Goal: Transaction & Acquisition: Obtain resource

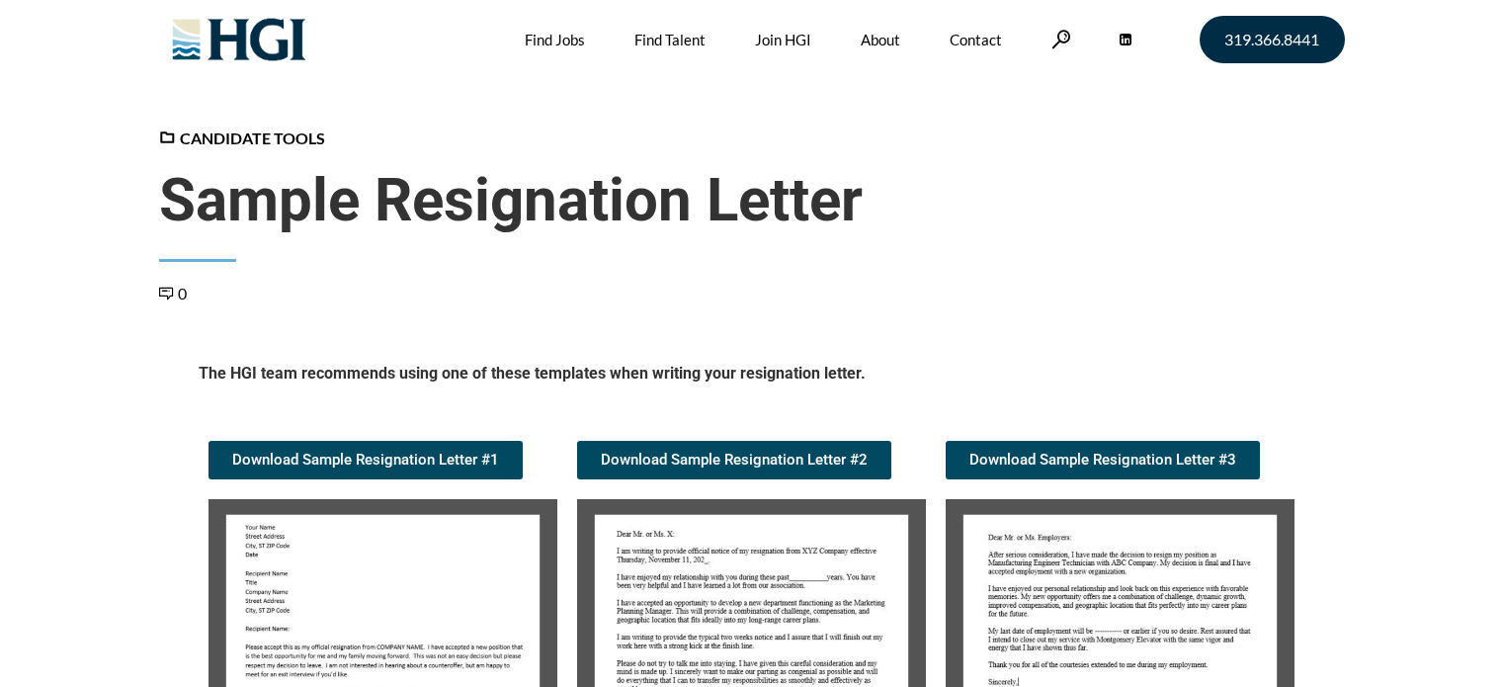
scroll to position [296, 0]
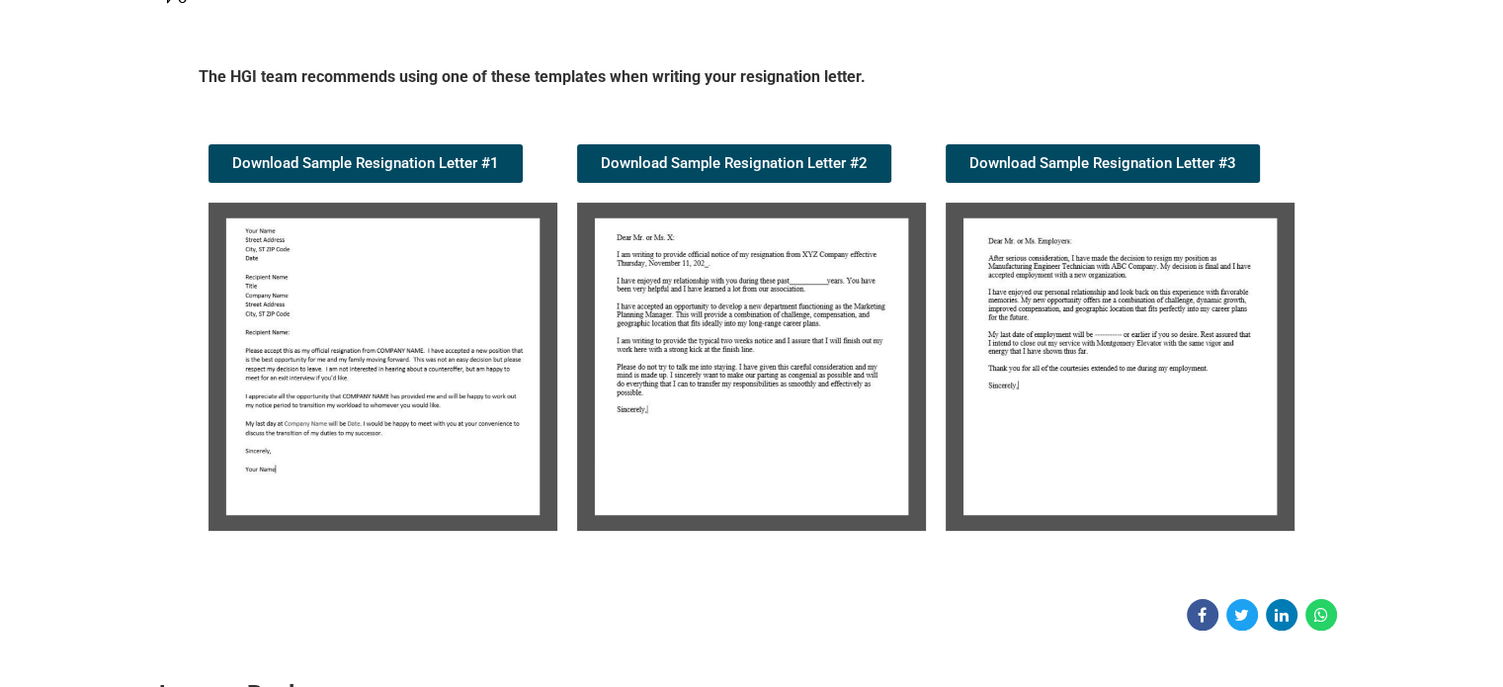
click at [423, 354] on img at bounding box center [382, 367] width 349 height 328
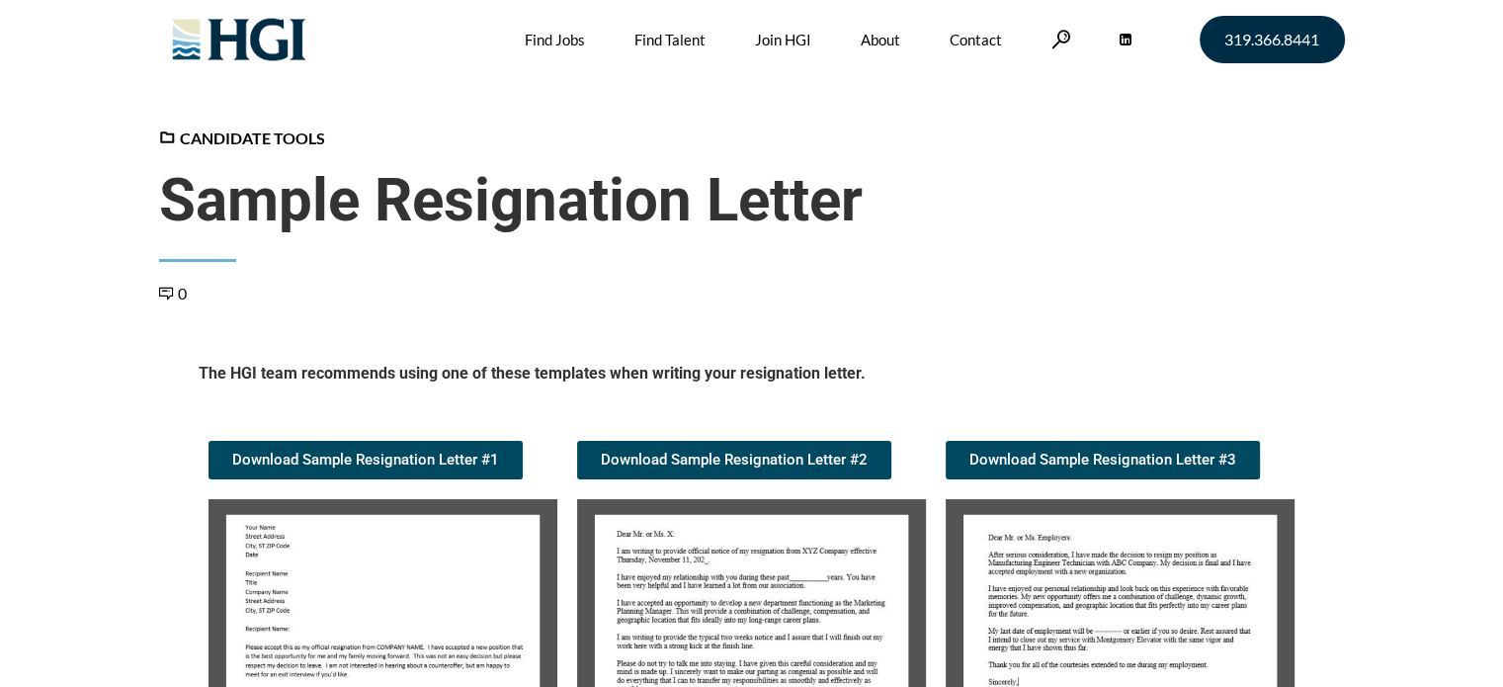
scroll to position [296, 0]
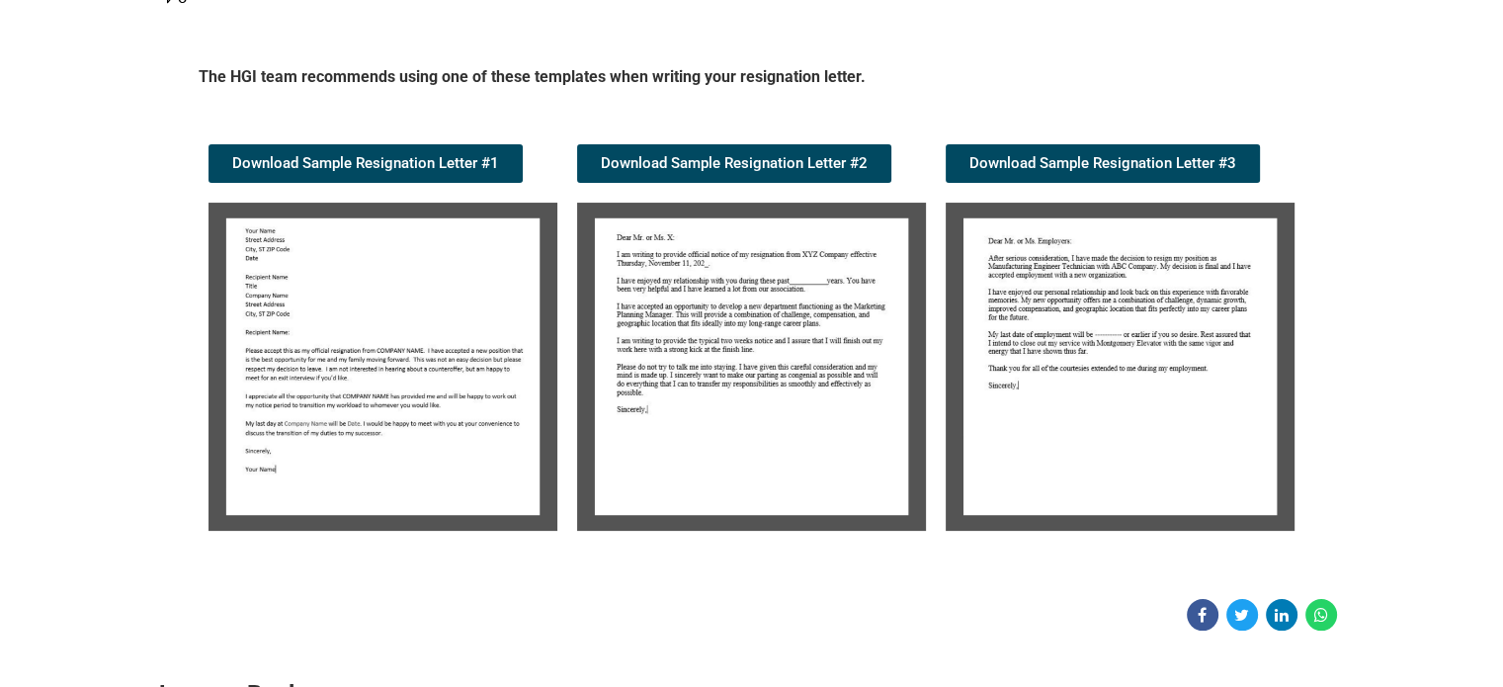
click at [348, 397] on img at bounding box center [382, 367] width 349 height 328
click at [348, 396] on img at bounding box center [382, 367] width 349 height 328
click at [386, 358] on img at bounding box center [382, 367] width 349 height 328
click at [384, 409] on img at bounding box center [382, 367] width 349 height 328
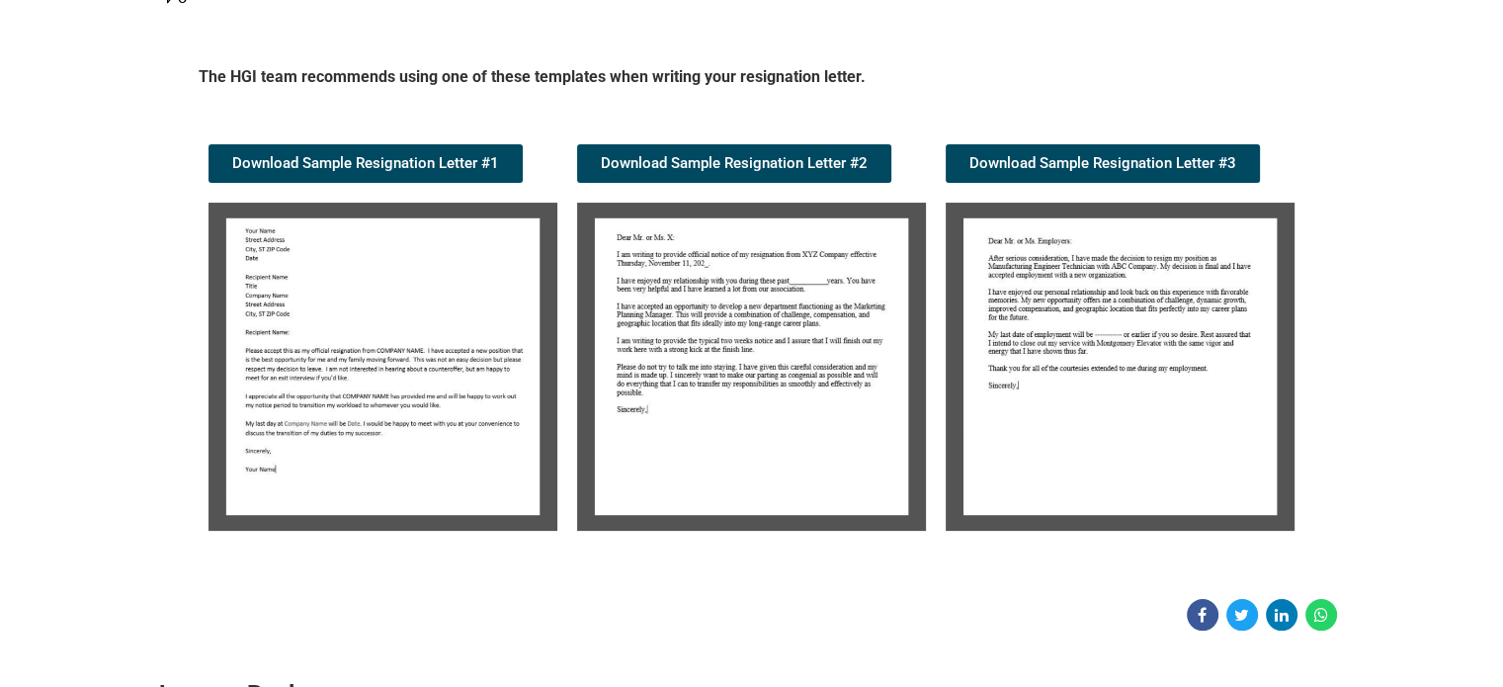
click at [384, 409] on img at bounding box center [382, 367] width 349 height 328
click at [384, 408] on img at bounding box center [382, 367] width 349 height 328
click at [431, 161] on span "Download Sample Resignation Letter #1" at bounding box center [365, 163] width 267 height 15
